Goal: Task Accomplishment & Management: Complete application form

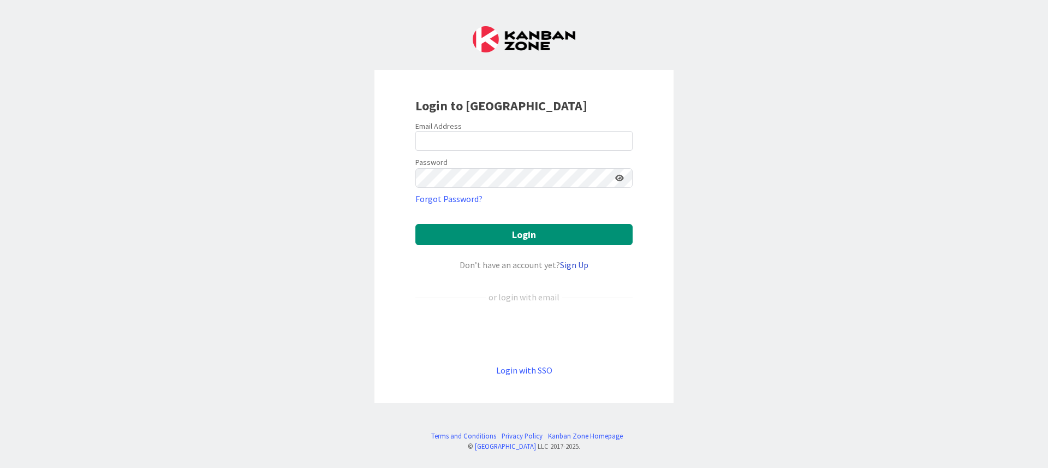
click at [578, 263] on link "Sign Up" at bounding box center [574, 264] width 28 height 11
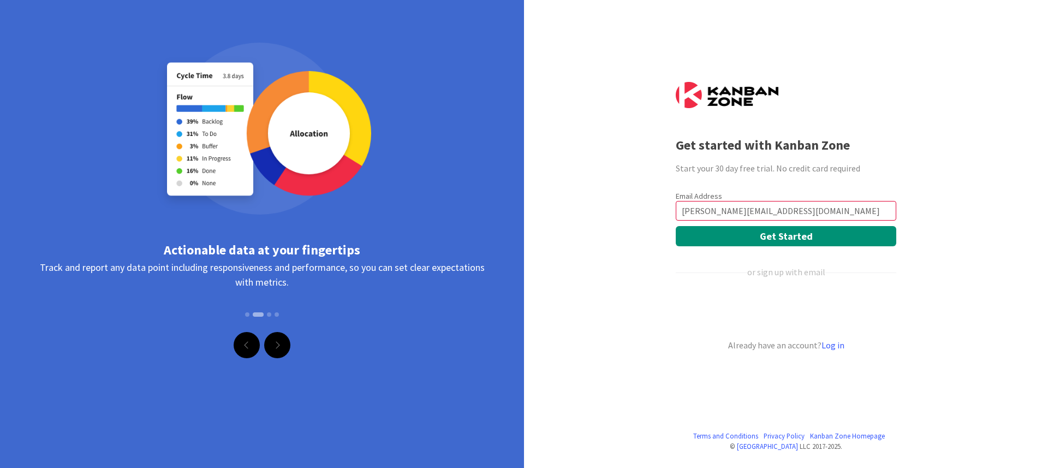
type input "[PERSON_NAME][EMAIL_ADDRESS][DOMAIN_NAME]"
click at [617, 220] on div "Terms and Conditions Privacy Policy [GEOGRAPHIC_DATA] Homepage © Kanban Zone LL…" at bounding box center [524, 234] width 1048 height 468
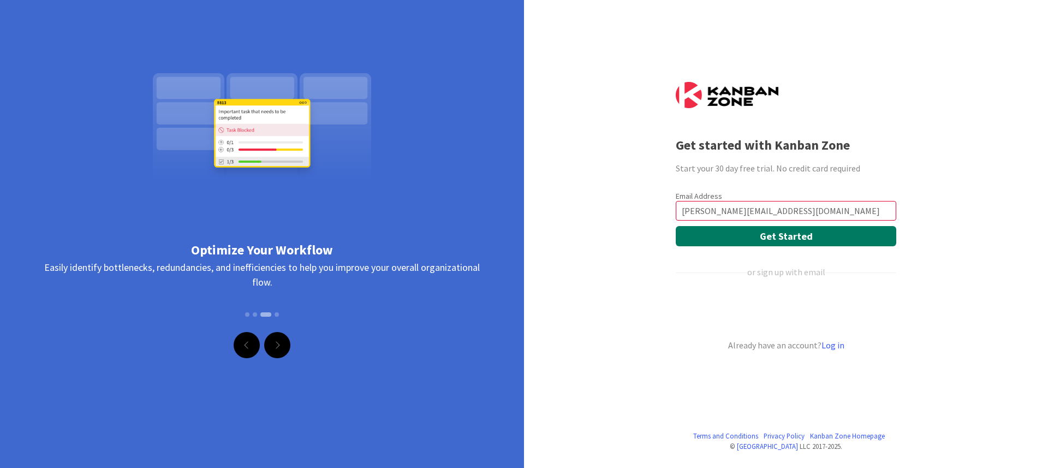
click at [768, 233] on button "Get Started" at bounding box center [786, 236] width 220 height 20
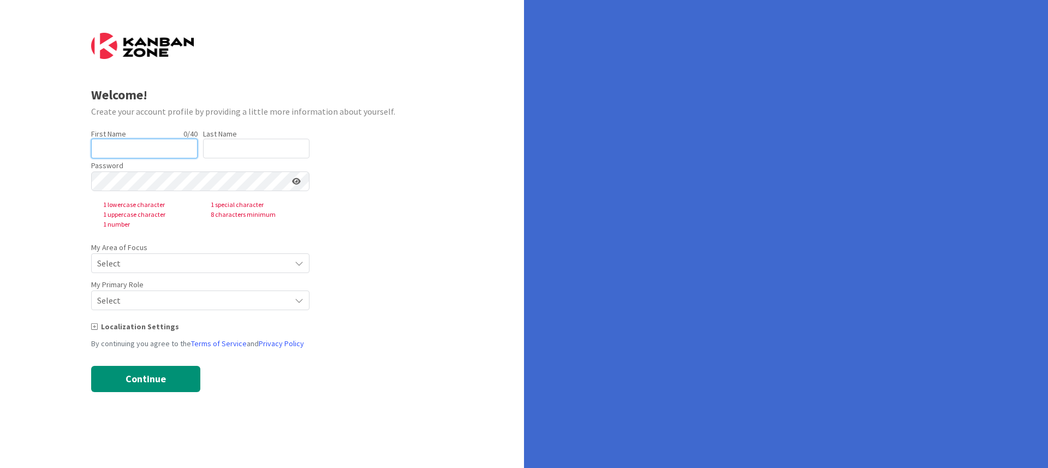
click at [97, 144] on input "text" at bounding box center [144, 149] width 106 height 20
type input "[PERSON_NAME]"
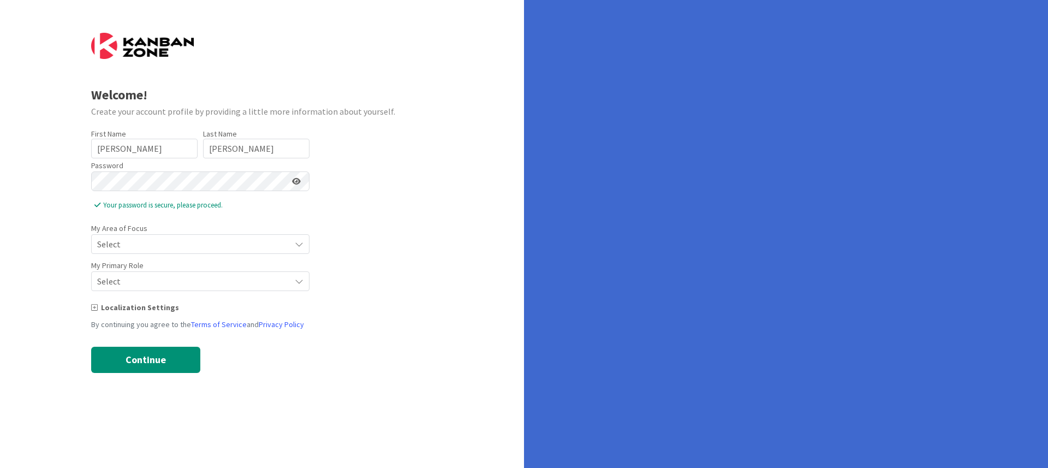
click at [165, 246] on span "Select" at bounding box center [191, 243] width 188 height 15
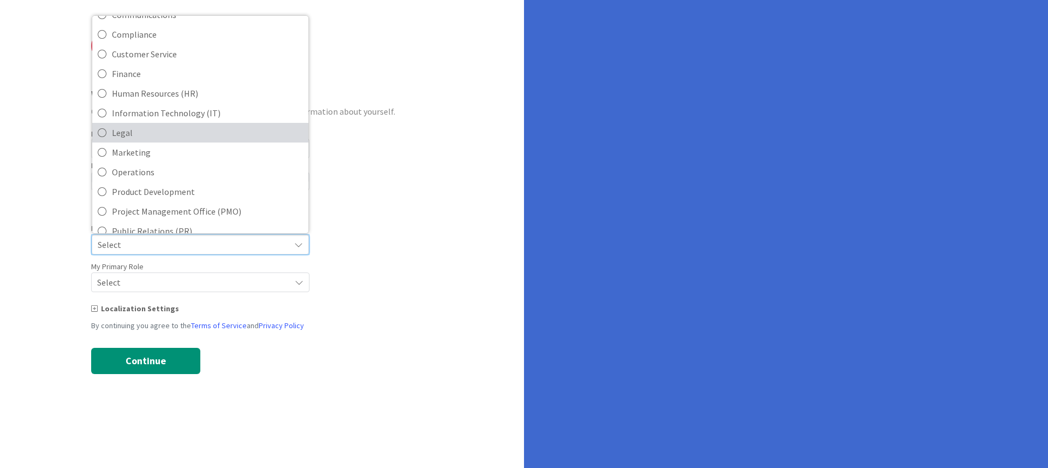
scroll to position [98, 0]
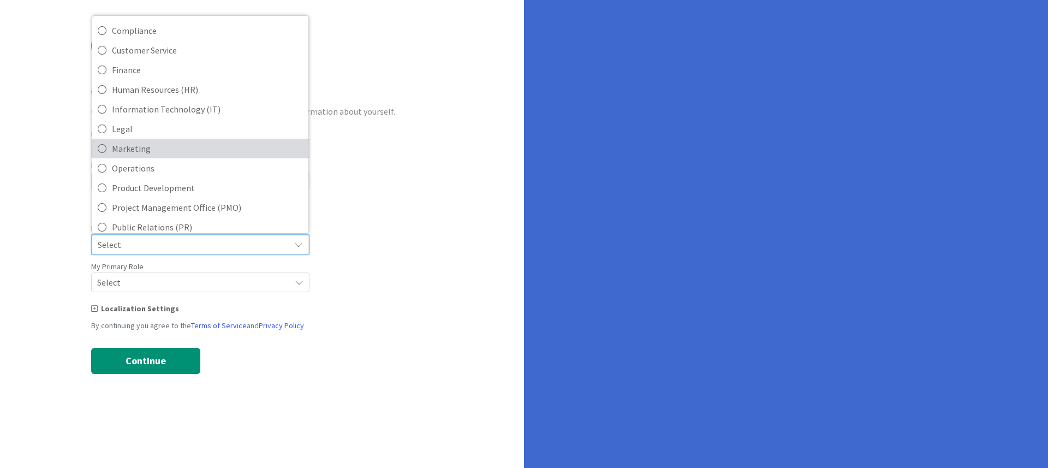
click at [128, 147] on span "Marketing" at bounding box center [207, 148] width 191 height 16
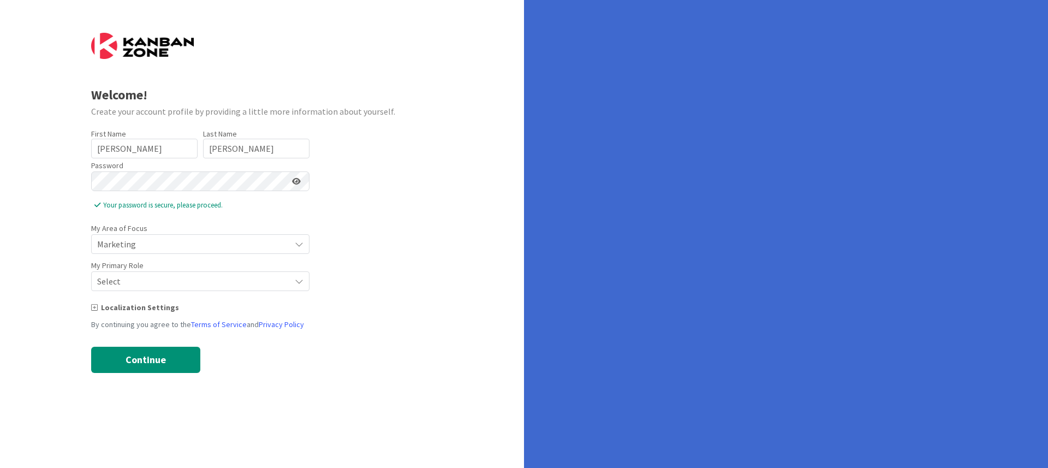
click at [136, 252] on span "Select" at bounding box center [191, 243] width 188 height 15
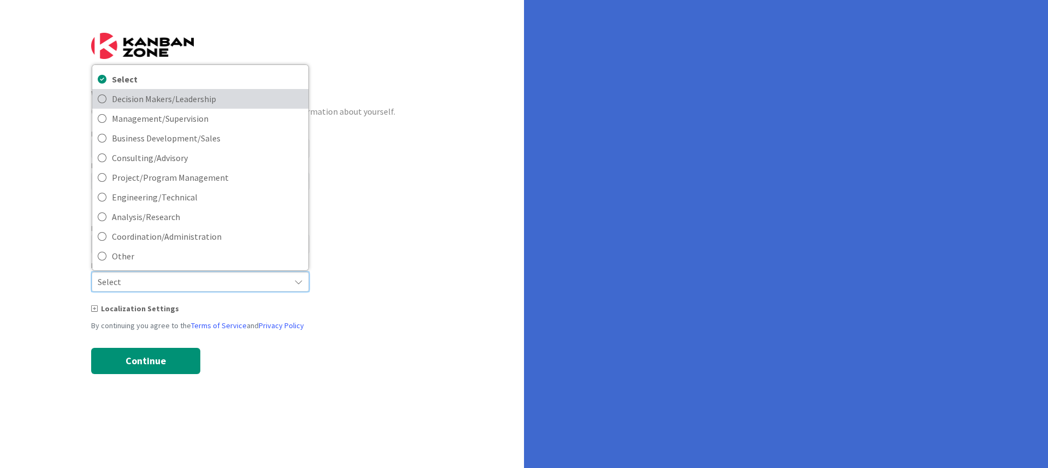
click at [144, 101] on span "Decision Makers/Leadership" at bounding box center [207, 99] width 191 height 16
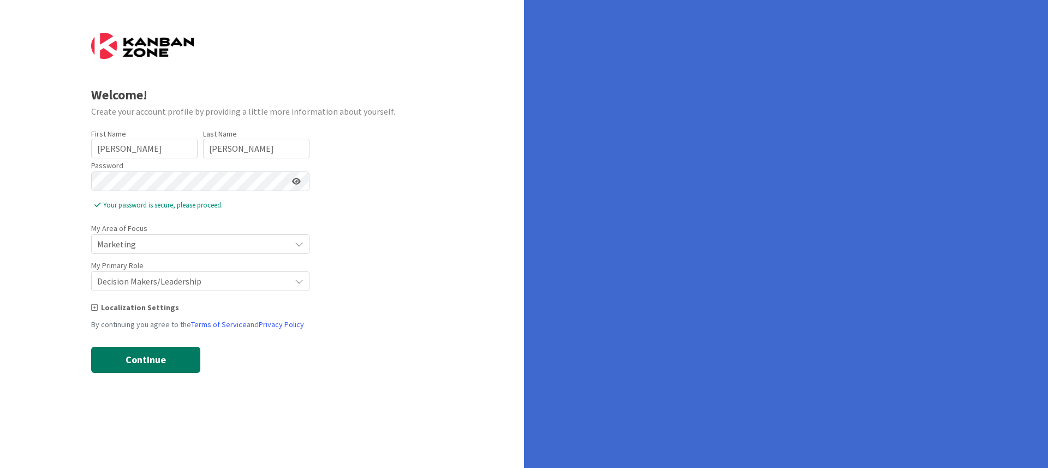
click at [136, 352] on button "Continue" at bounding box center [145, 360] width 109 height 26
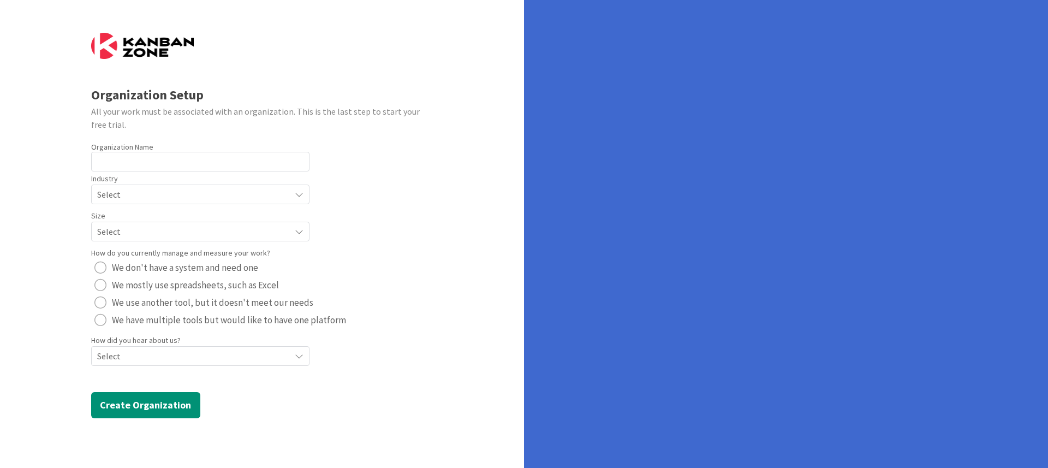
click at [138, 195] on span "Select" at bounding box center [191, 194] width 188 height 15
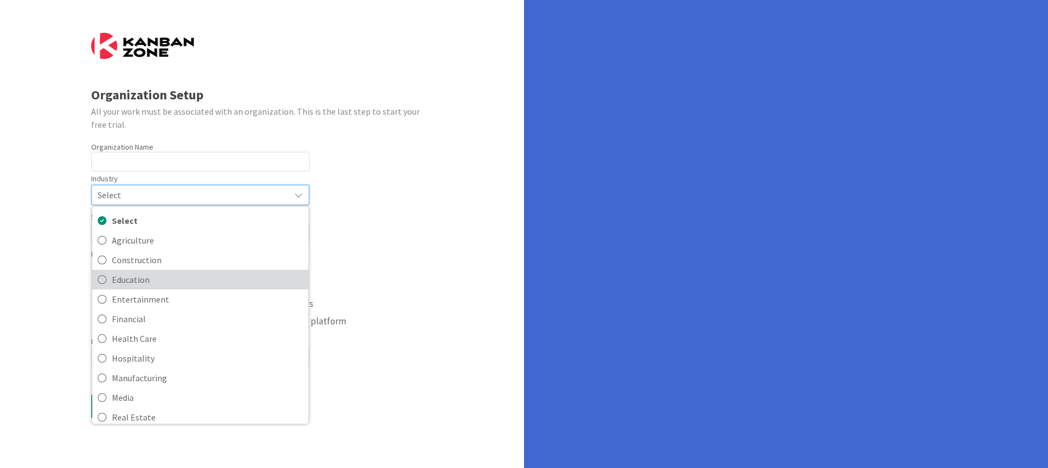
click at [124, 282] on span "Education" at bounding box center [207, 279] width 191 height 16
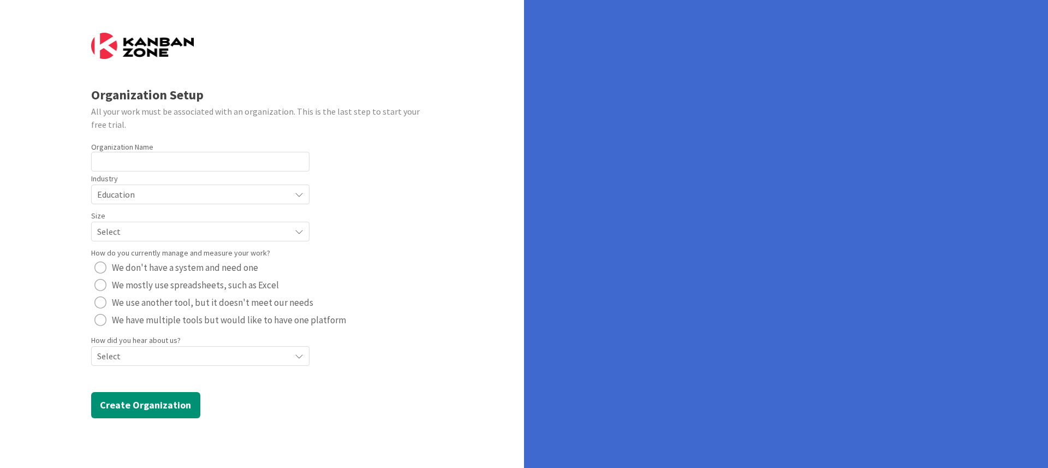
click at [131, 202] on span "Select" at bounding box center [191, 194] width 188 height 15
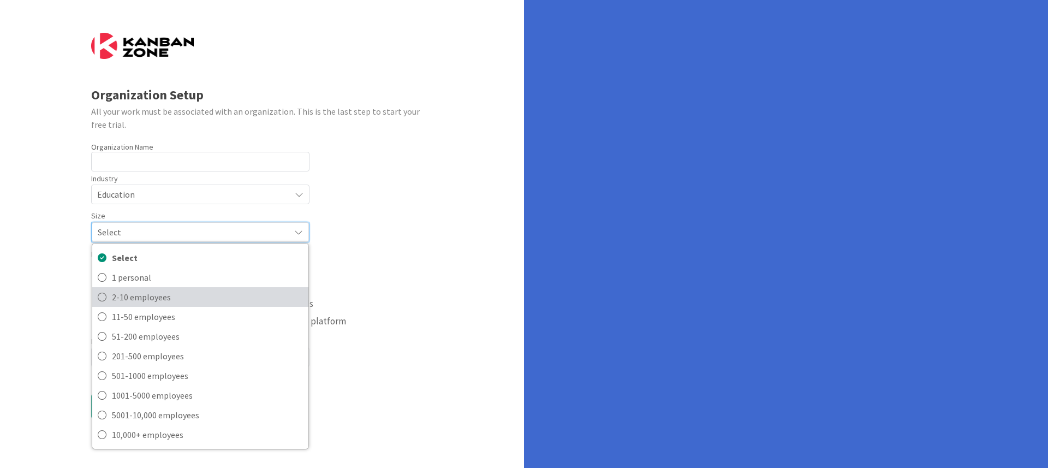
click at [127, 295] on span "2-10 employees" at bounding box center [207, 297] width 191 height 16
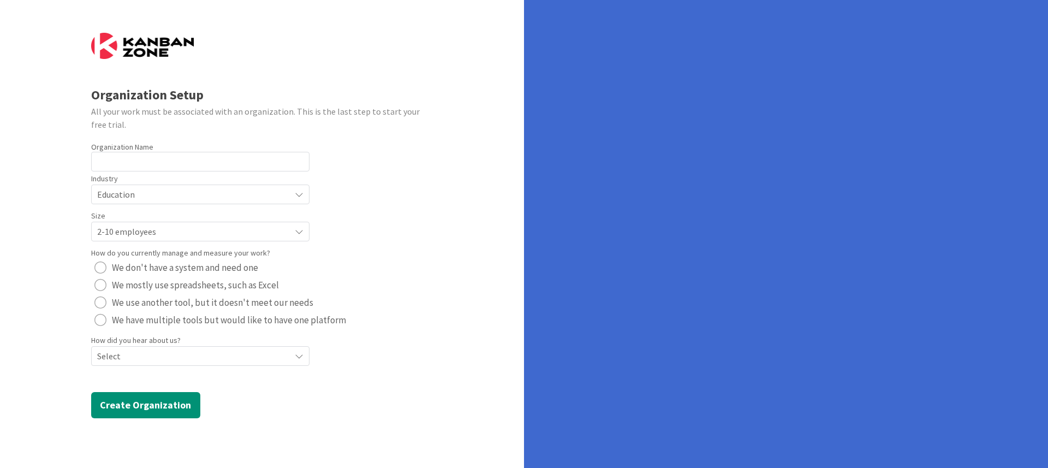
click at [163, 301] on span "We use another tool, but it doesn't meet our needs" at bounding box center [212, 302] width 201 height 16
click at [162, 322] on span "We have multiple tools but would like to have one platform" at bounding box center [229, 320] width 234 height 16
click at [163, 302] on span "We use another tool, but it doesn't meet our needs" at bounding box center [212, 302] width 201 height 16
click at [156, 202] on span "Select" at bounding box center [191, 194] width 188 height 15
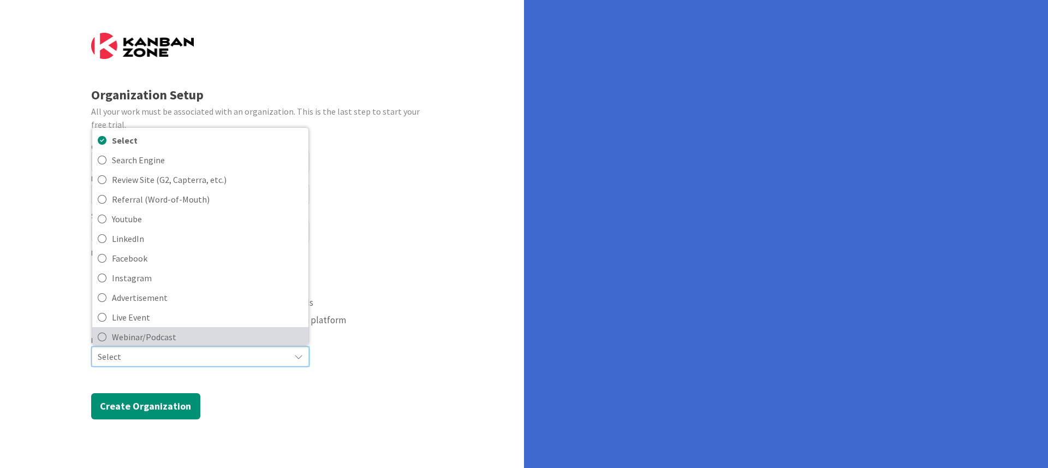
scroll to position [0, 0]
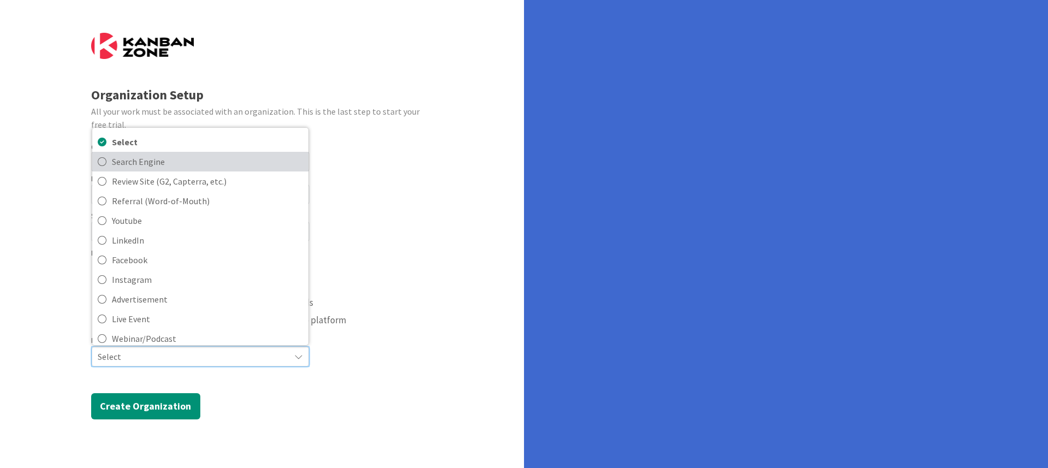
click at [125, 168] on span "Search Engine" at bounding box center [207, 161] width 191 height 16
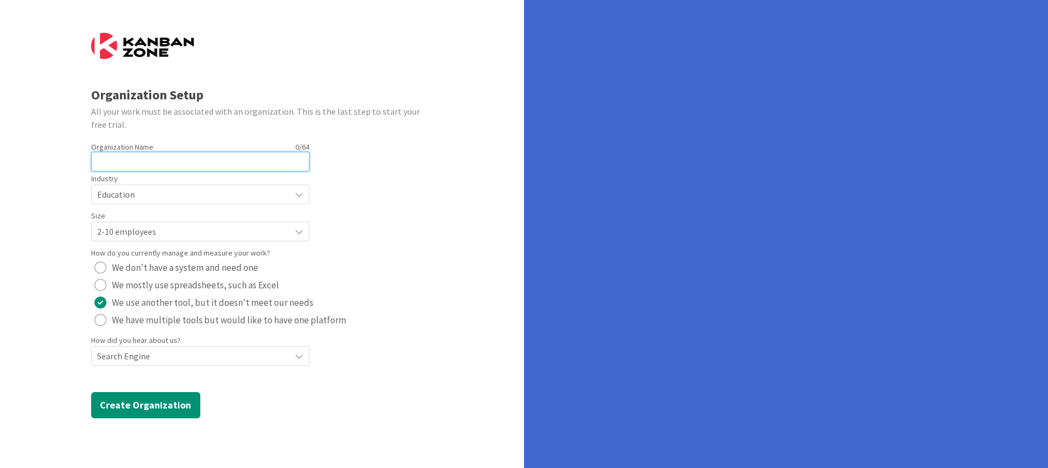
click at [144, 158] on input "text" at bounding box center [200, 162] width 218 height 20
type input "S"
type input "DPDD Holdings LLC"
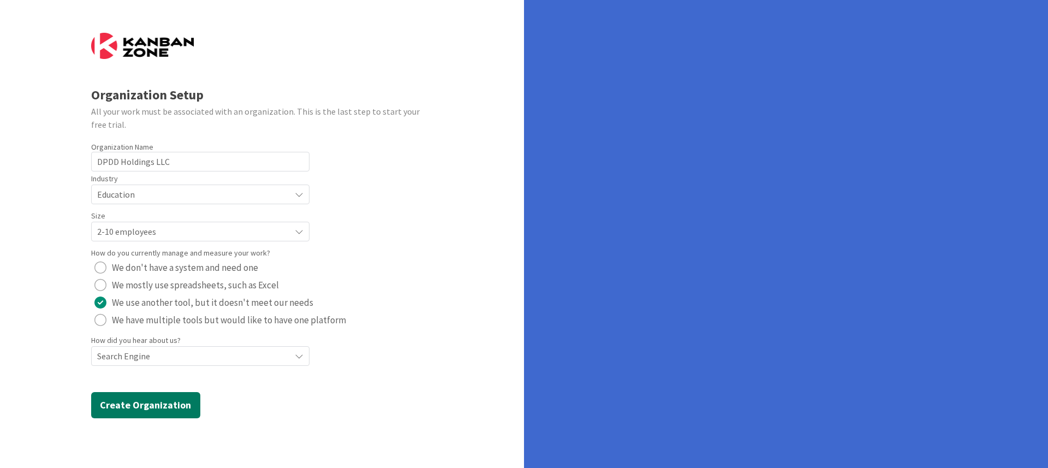
click at [138, 406] on button "Create Organization" at bounding box center [145, 405] width 109 height 26
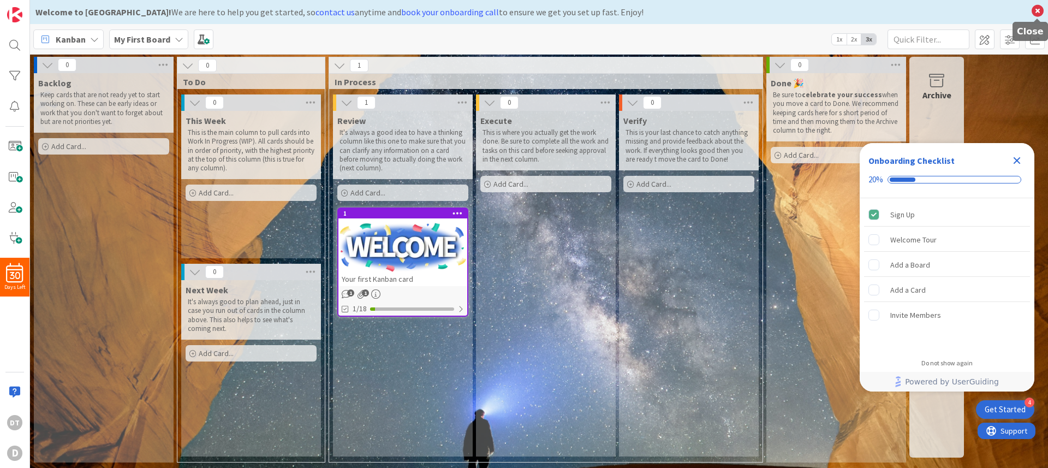
click at [1040, 9] on icon at bounding box center [1037, 10] width 14 height 15
